Goal: Check status: Check status

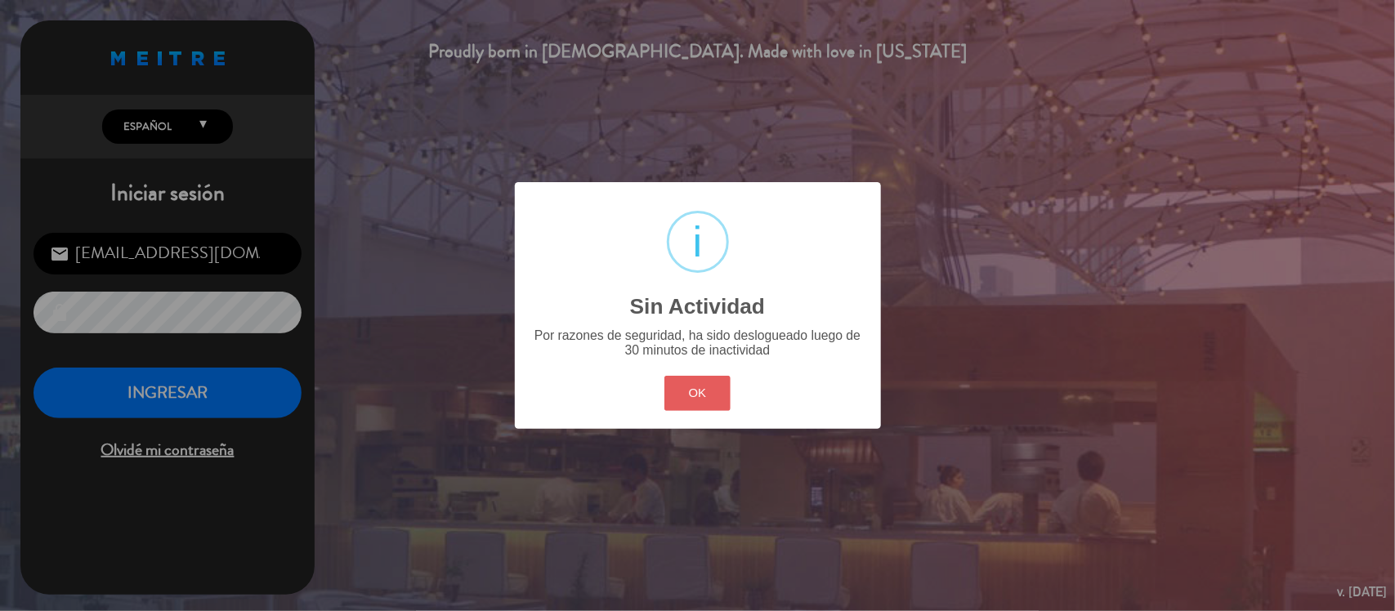
click at [692, 397] on button "OK" at bounding box center [697, 393] width 66 height 35
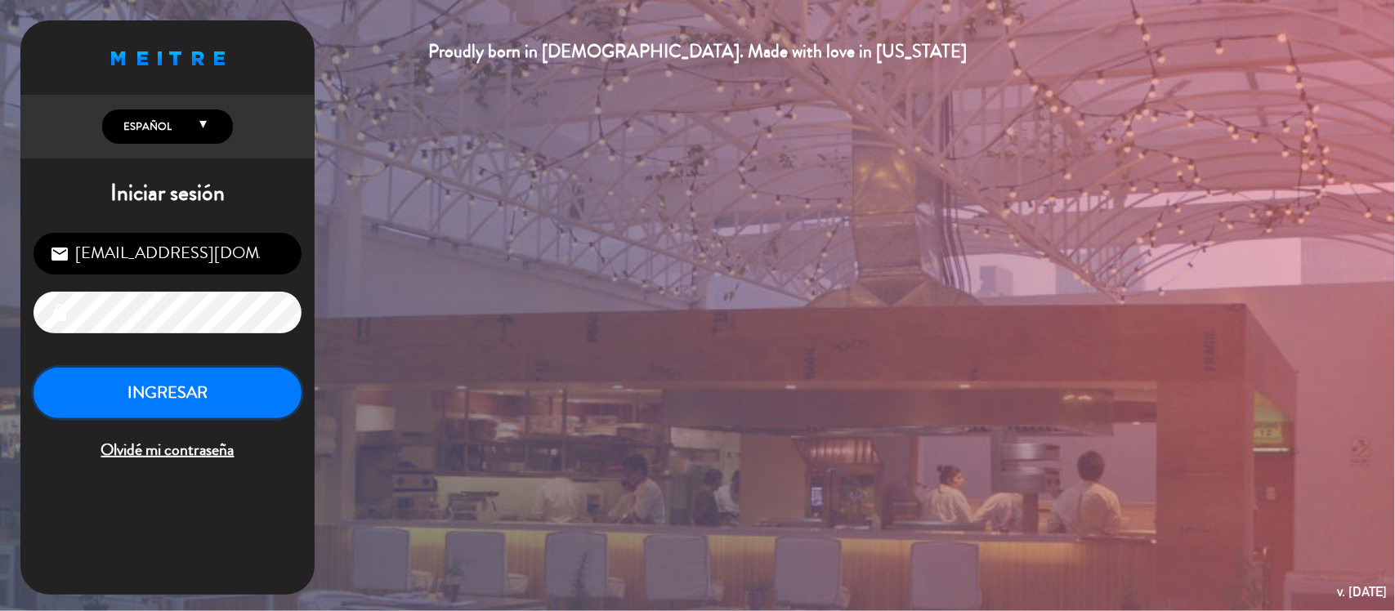
click at [181, 398] on button "INGRESAR" at bounding box center [168, 393] width 268 height 51
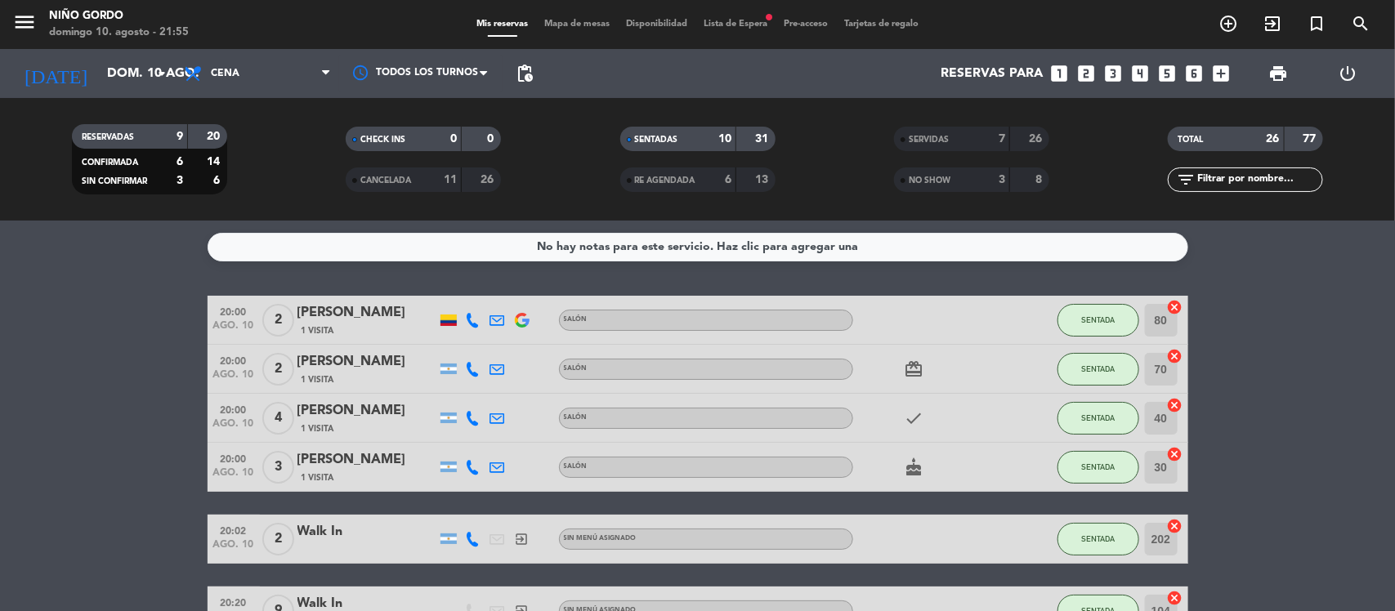
click at [962, 130] on div "SERVIDAS" at bounding box center [935, 139] width 75 height 19
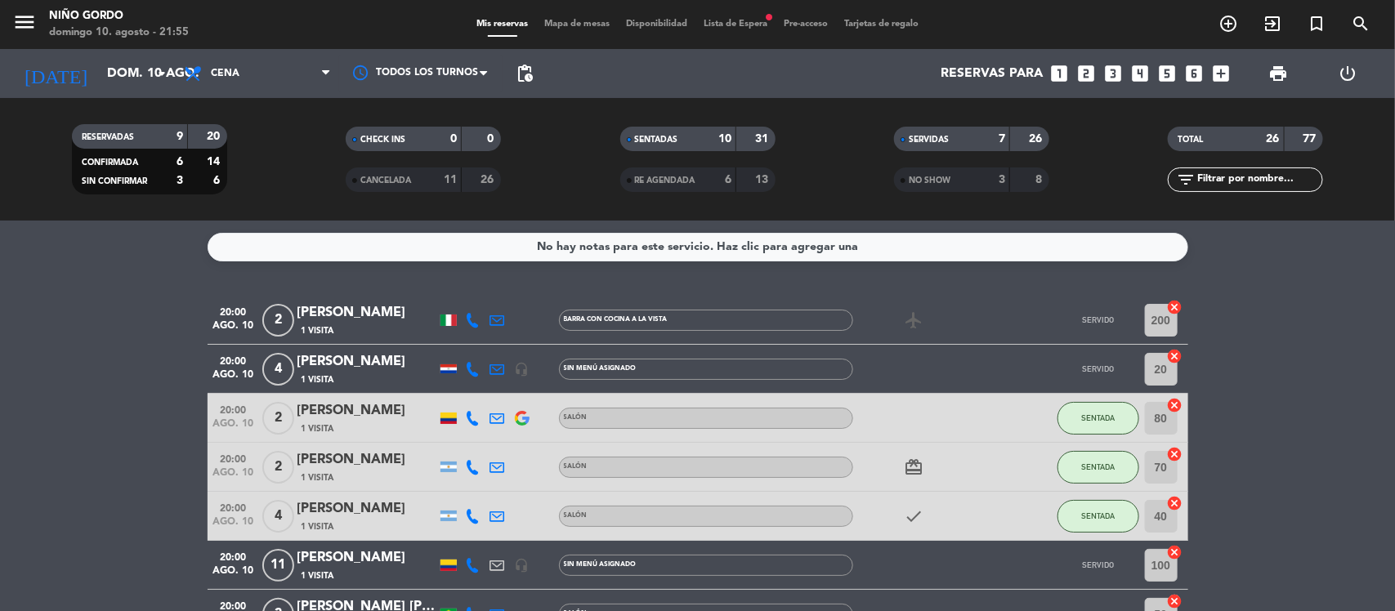
scroll to position [102, 0]
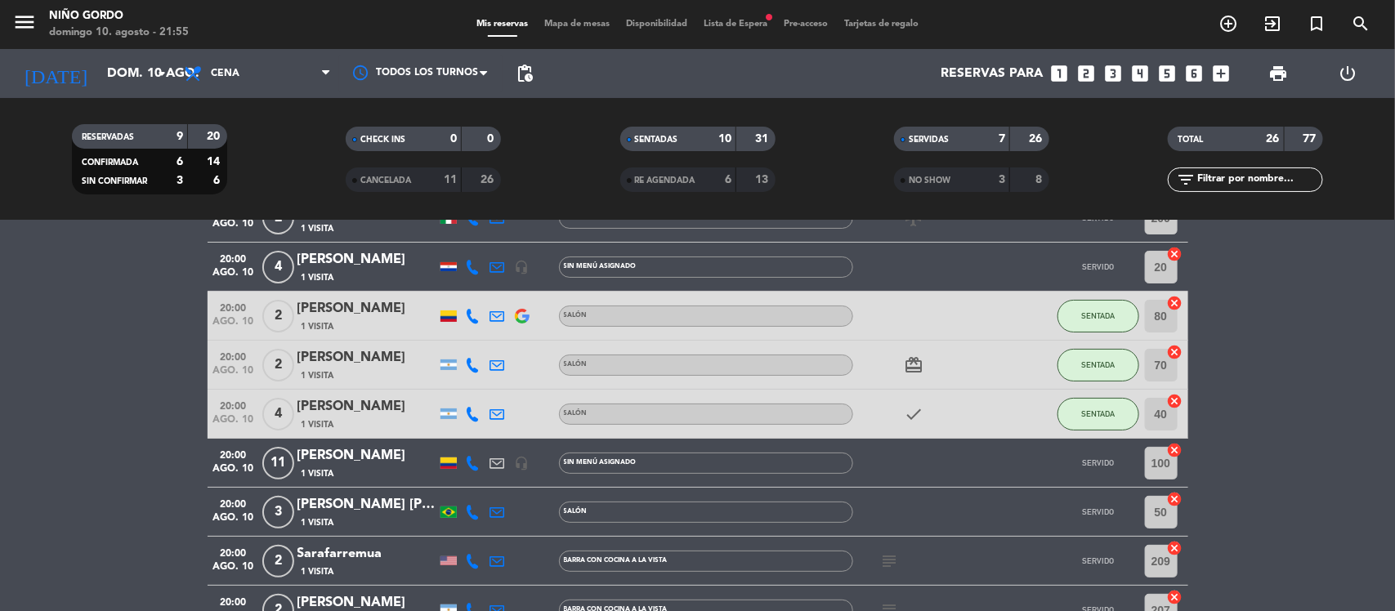
click at [280, 507] on span "3" at bounding box center [278, 512] width 32 height 33
click at [230, 516] on span "ago. 10" at bounding box center [233, 521] width 41 height 19
click at [470, 511] on icon at bounding box center [473, 512] width 15 height 15
click at [504, 484] on span at bounding box center [510, 484] width 13 height 13
